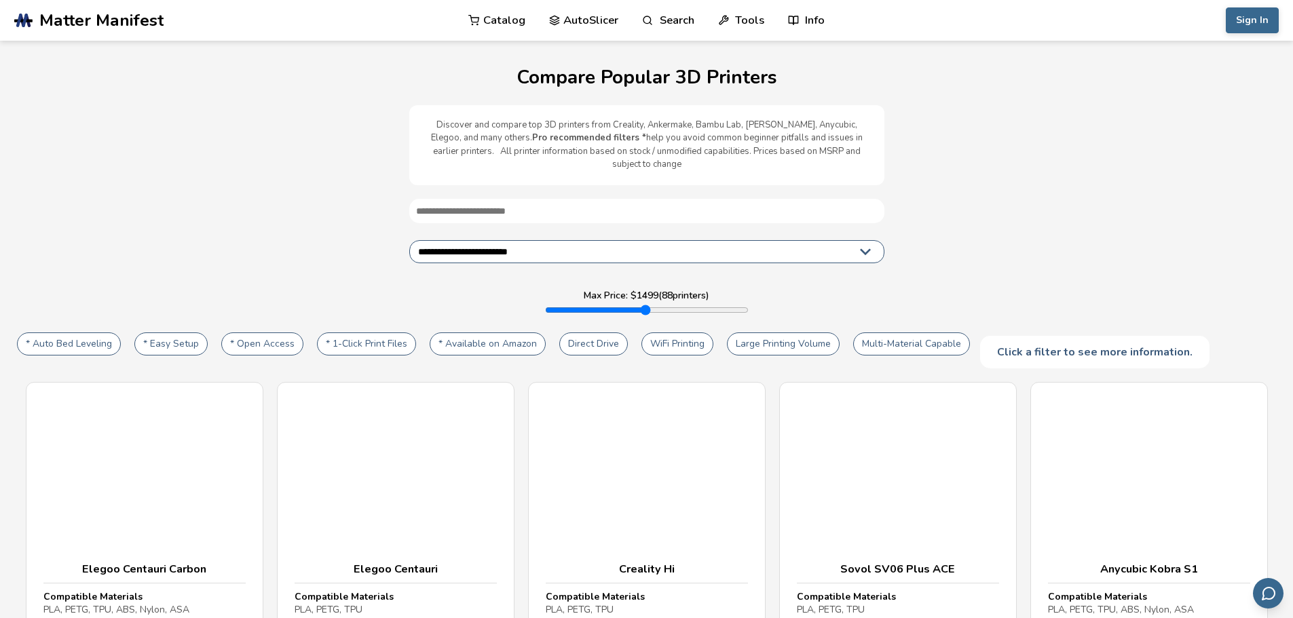
select select "**********"
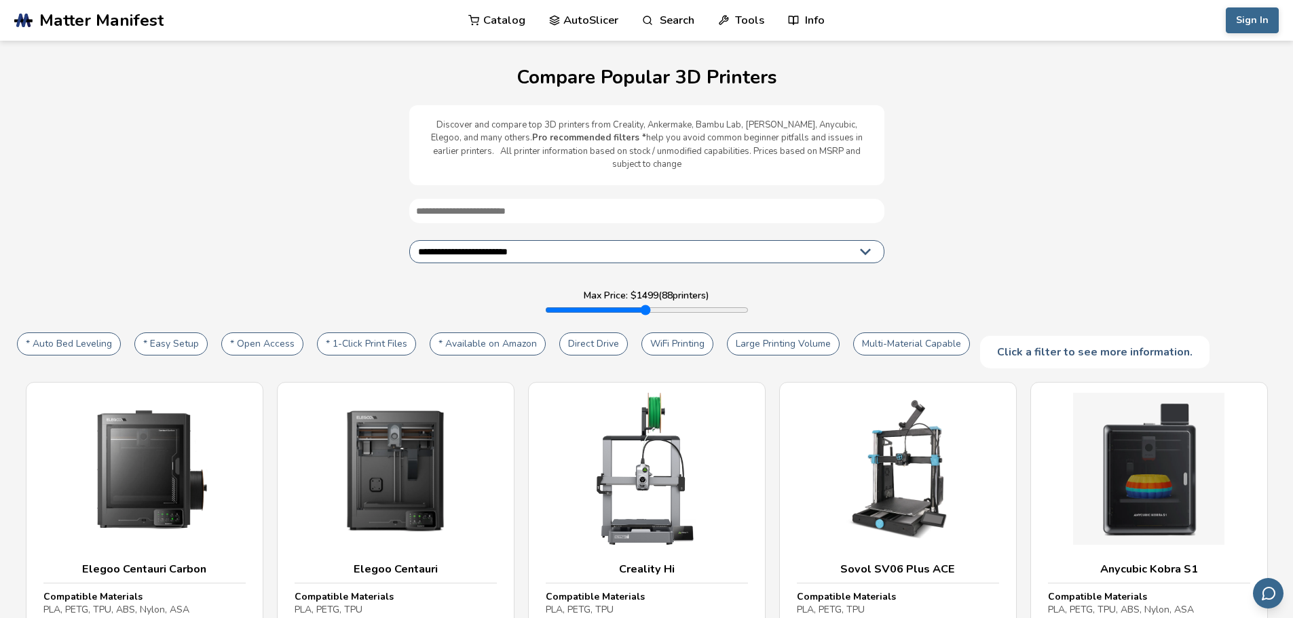
click at [541, 199] on input "text" at bounding box center [646, 211] width 475 height 24
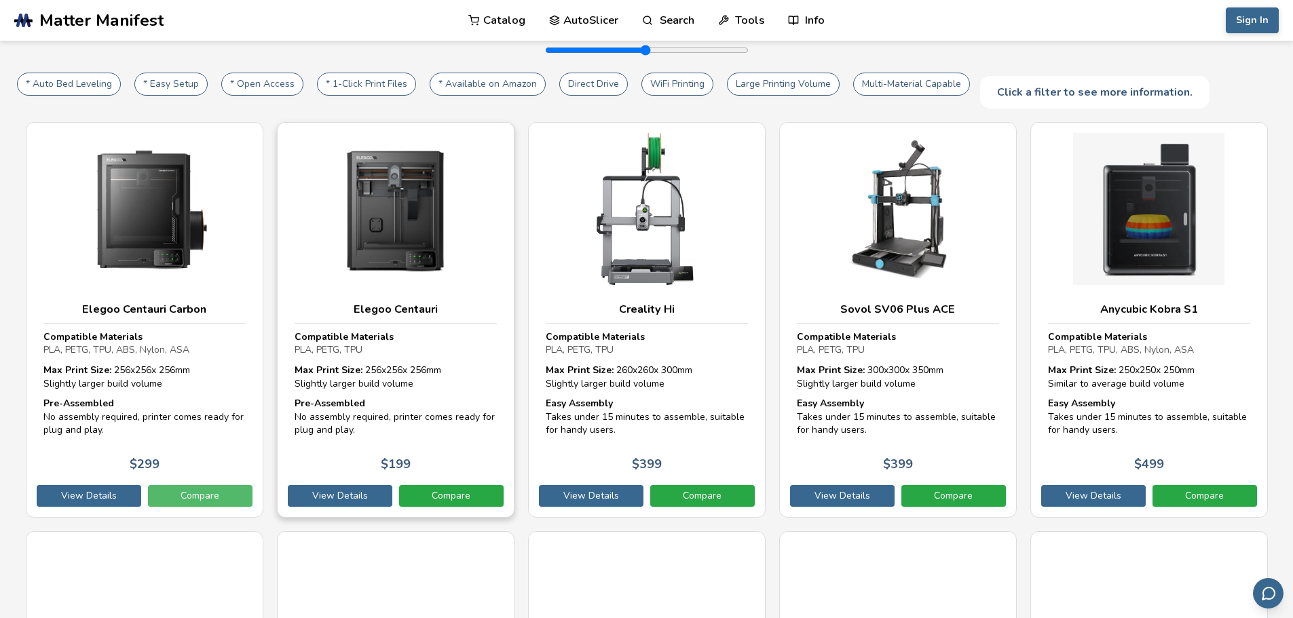
scroll to position [339, 0]
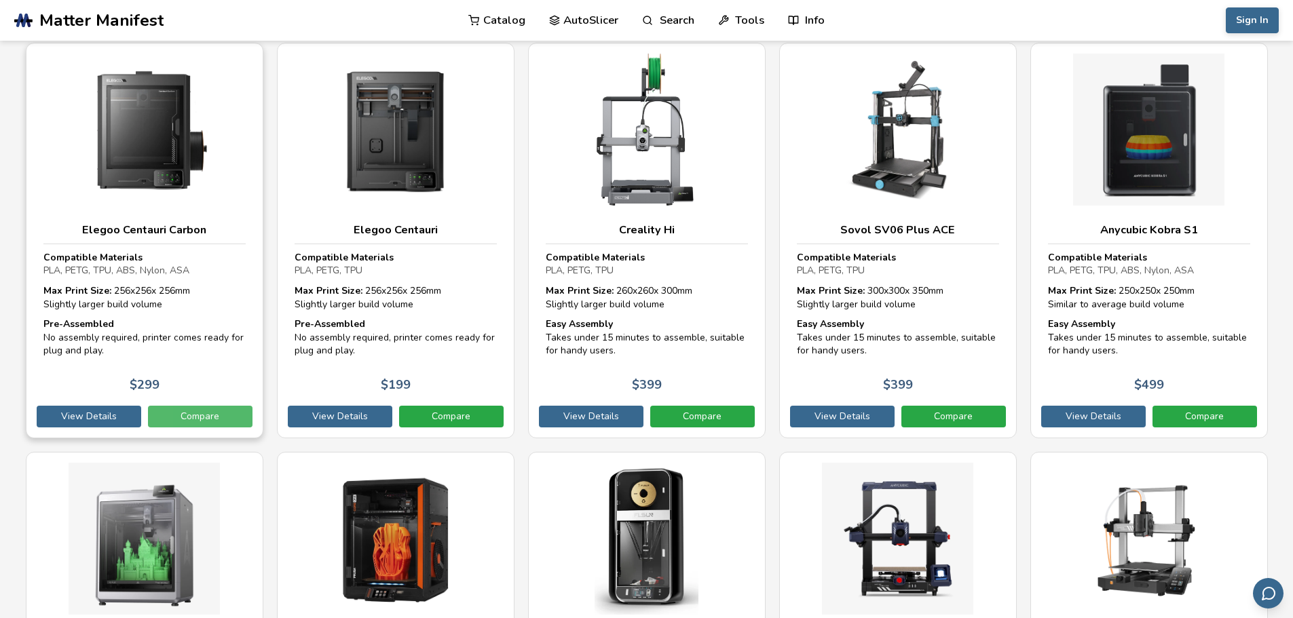
click at [183, 407] on link "Compare" at bounding box center [200, 417] width 104 height 22
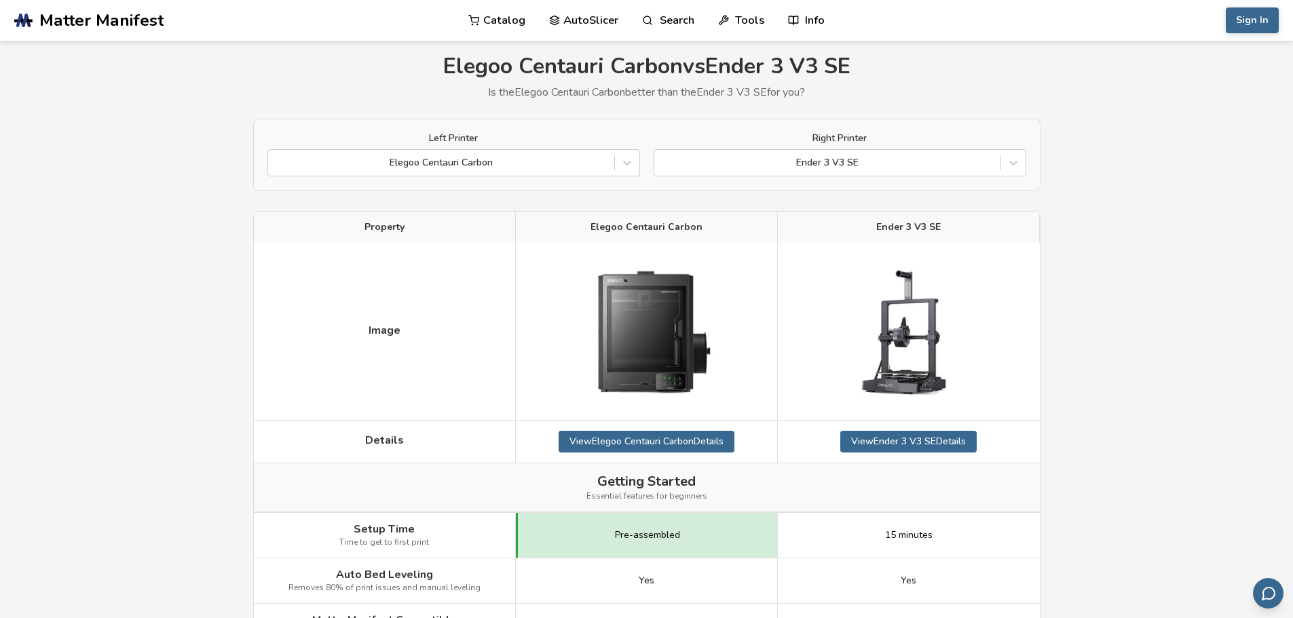
scroll to position [271, 0]
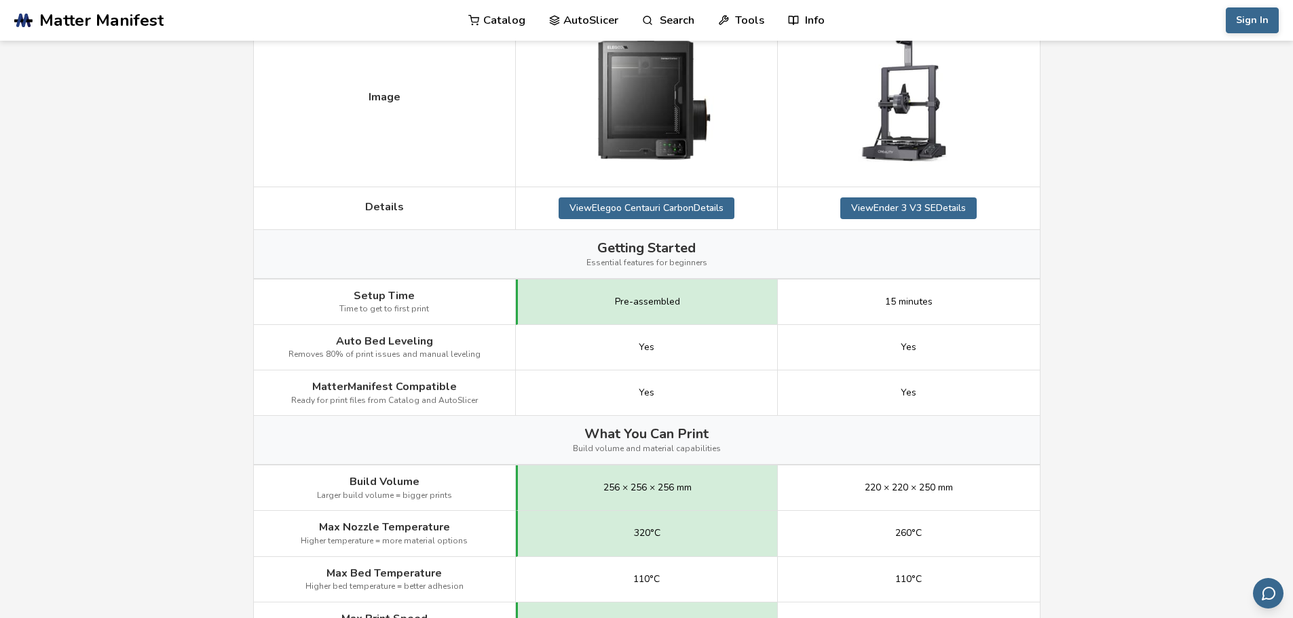
click at [634, 297] on span "Pre-assembled" at bounding box center [647, 302] width 65 height 11
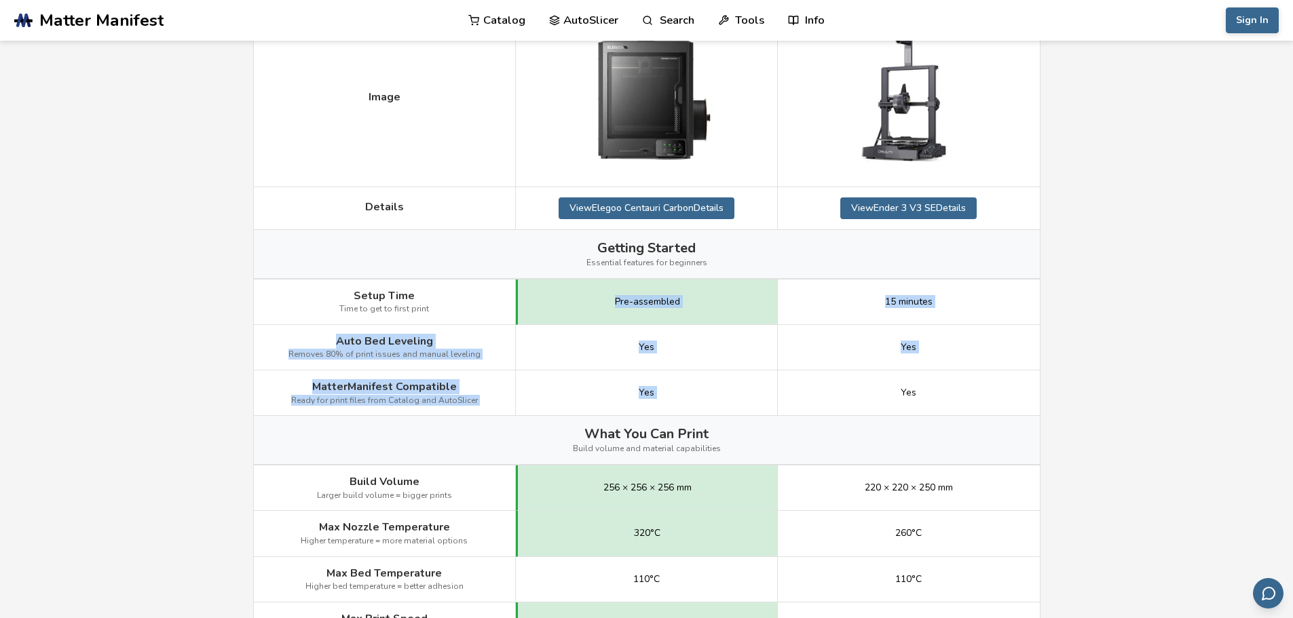
drag, startPoint x: 634, startPoint y: 297, endPoint x: 642, endPoint y: 406, distance: 109.5
click at [0, 0] on div "Image Details View Elegoo Centauri Carbon Details View Ender 3 V3 SE Details Ge…" at bounding box center [0, 0] width 0 height 0
click at [642, 403] on div "Yes" at bounding box center [647, 392] width 262 height 45
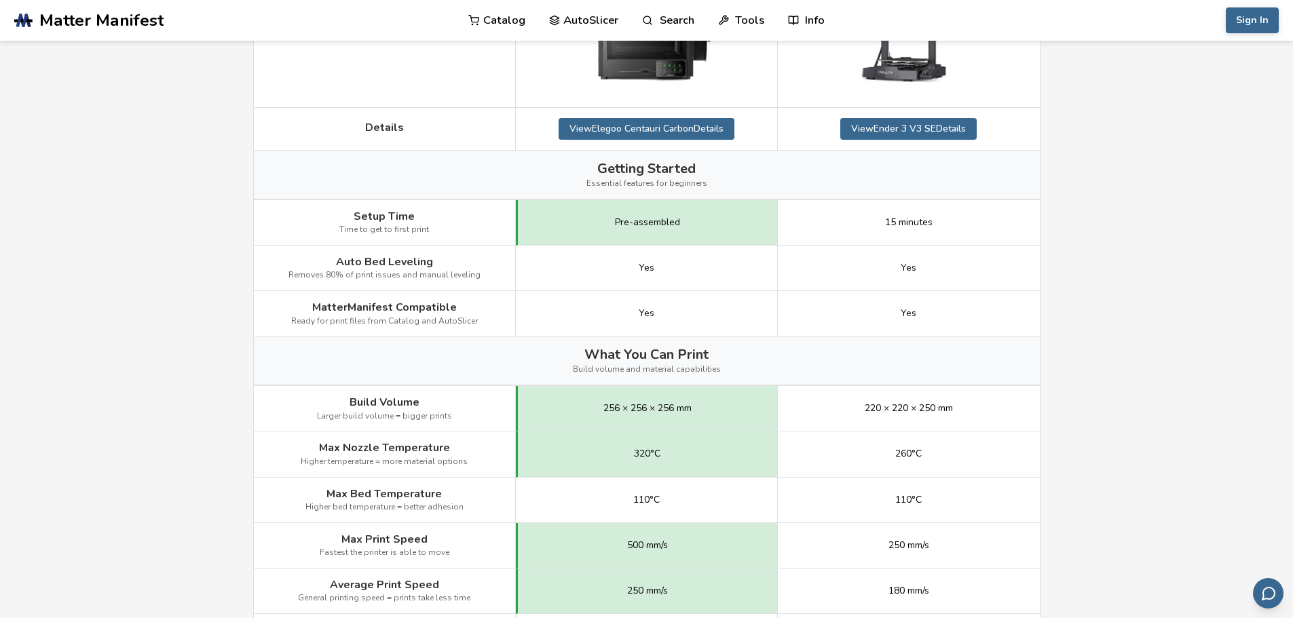
scroll to position [407, 0]
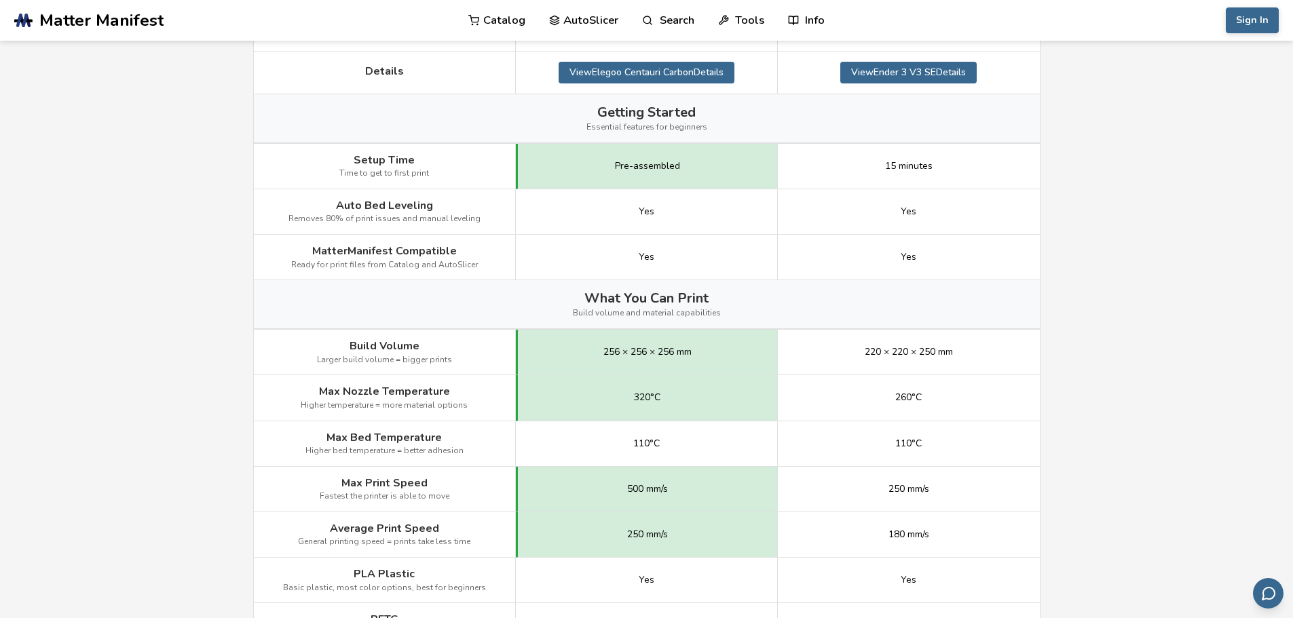
click at [603, 353] on span "256 × 256 × 256 mm" at bounding box center [647, 352] width 88 height 11
drag, startPoint x: 602, startPoint y: 353, endPoint x: 596, endPoint y: 404, distance: 50.5
click at [0, 0] on div "Image Details View Elegoo Centauri Carbon Details View Ender 3 V3 SE Details Ge…" at bounding box center [0, 0] width 0 height 0
click at [596, 404] on div "320°C" at bounding box center [647, 397] width 262 height 45
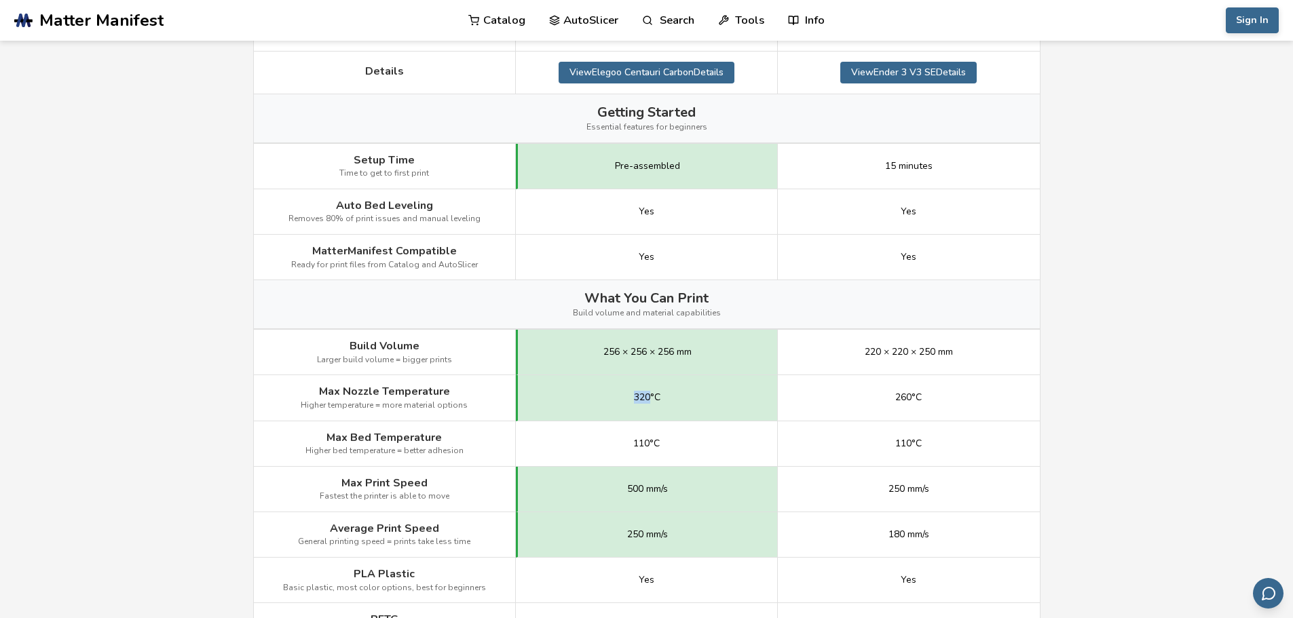
click at [596, 404] on div "320°C" at bounding box center [647, 397] width 262 height 45
drag, startPoint x: 596, startPoint y: 404, endPoint x: 936, endPoint y: 391, distance: 340.1
click at [0, 0] on div "Max Nozzle Temperature Higher temperature = more material options 320°C 260°C" at bounding box center [0, 0] width 0 height 0
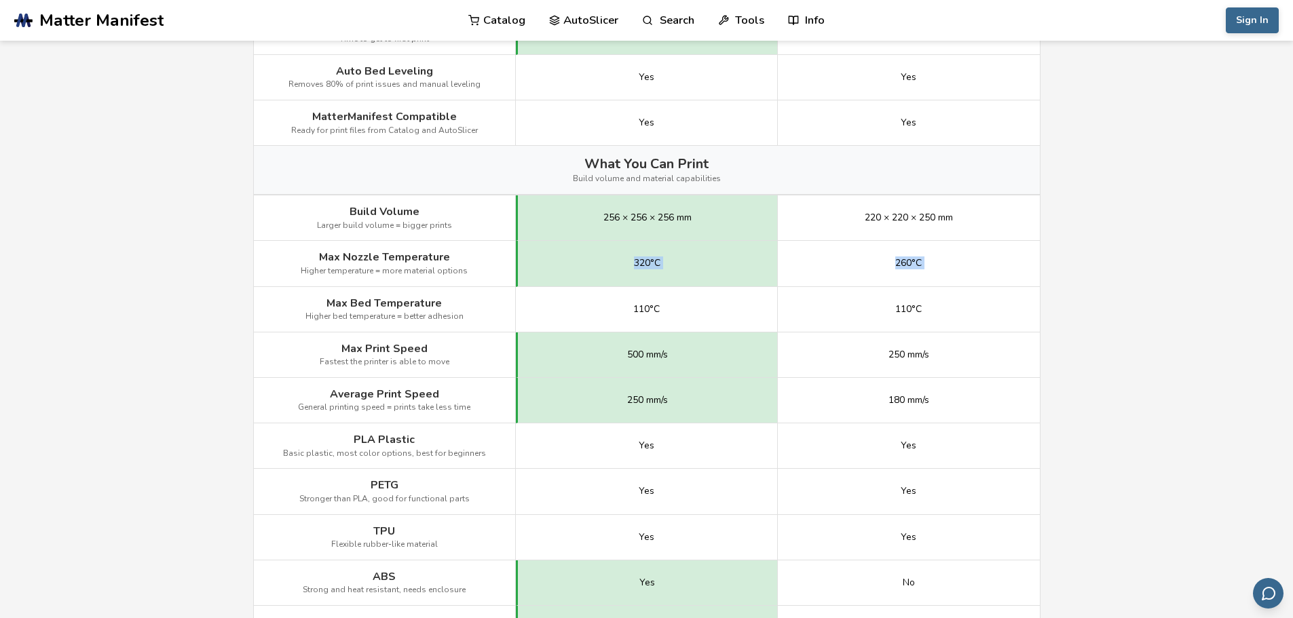
scroll to position [543, 0]
click at [639, 348] on span "500 mm/s" at bounding box center [647, 353] width 41 height 11
click at [638, 348] on span "500 mm/s" at bounding box center [647, 353] width 41 height 11
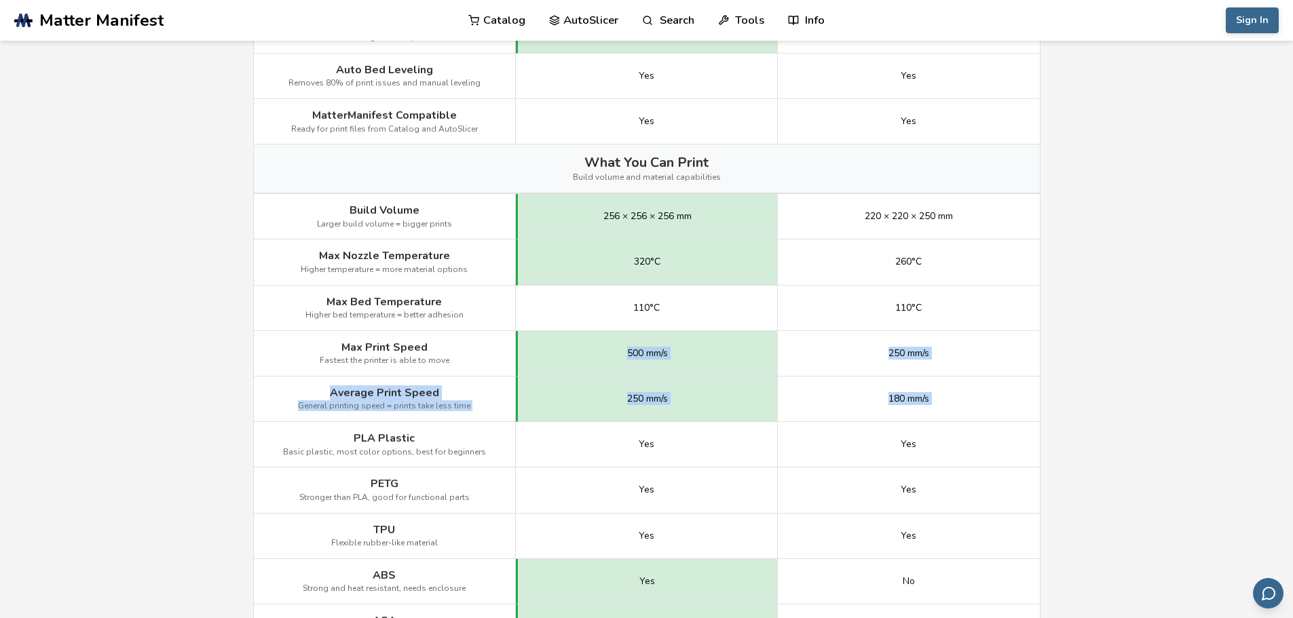
drag, startPoint x: 638, startPoint y: 347, endPoint x: 917, endPoint y: 404, distance: 285.3
click at [0, 0] on div "Image Details View Elegoo Centauri Carbon Details View Ender 3 V3 SE Details Ge…" at bounding box center [0, 0] width 0 height 0
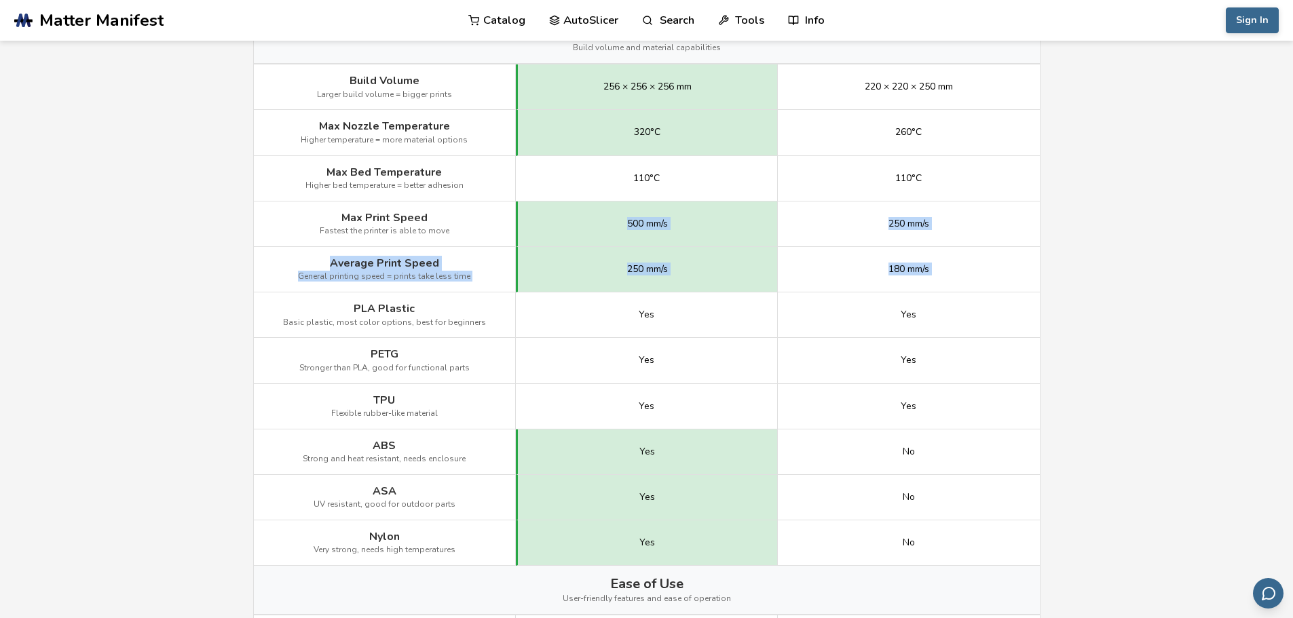
scroll to position [679, 0]
